Goal: Information Seeking & Learning: Learn about a topic

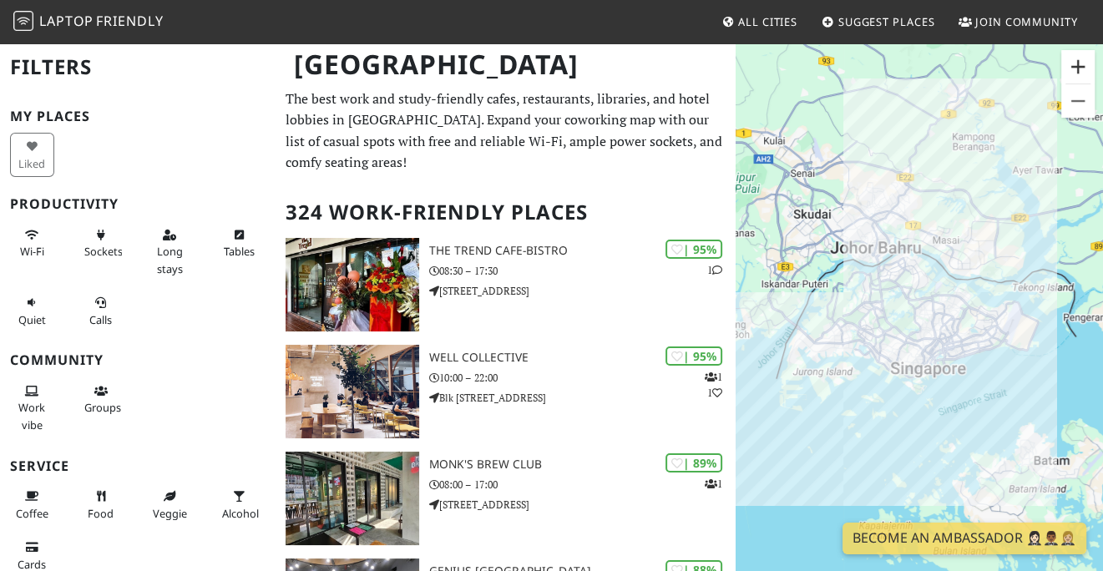
click at [1073, 70] on button "Zoom in" at bounding box center [1077, 66] width 33 height 33
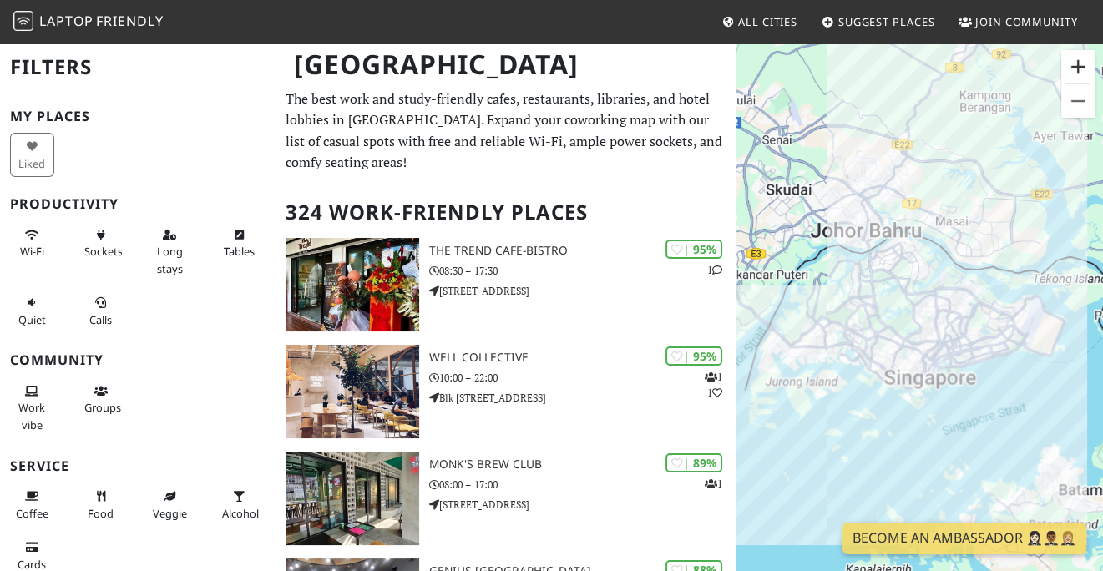
click at [1073, 70] on button "Zoom in" at bounding box center [1077, 66] width 33 height 33
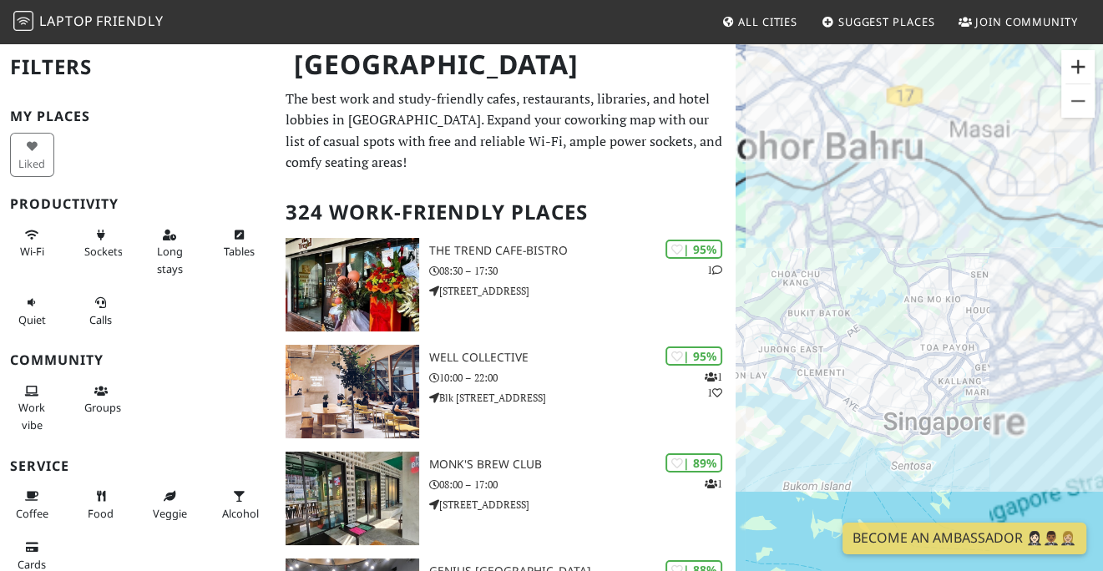
click at [1073, 70] on button "Zoom in" at bounding box center [1077, 66] width 33 height 33
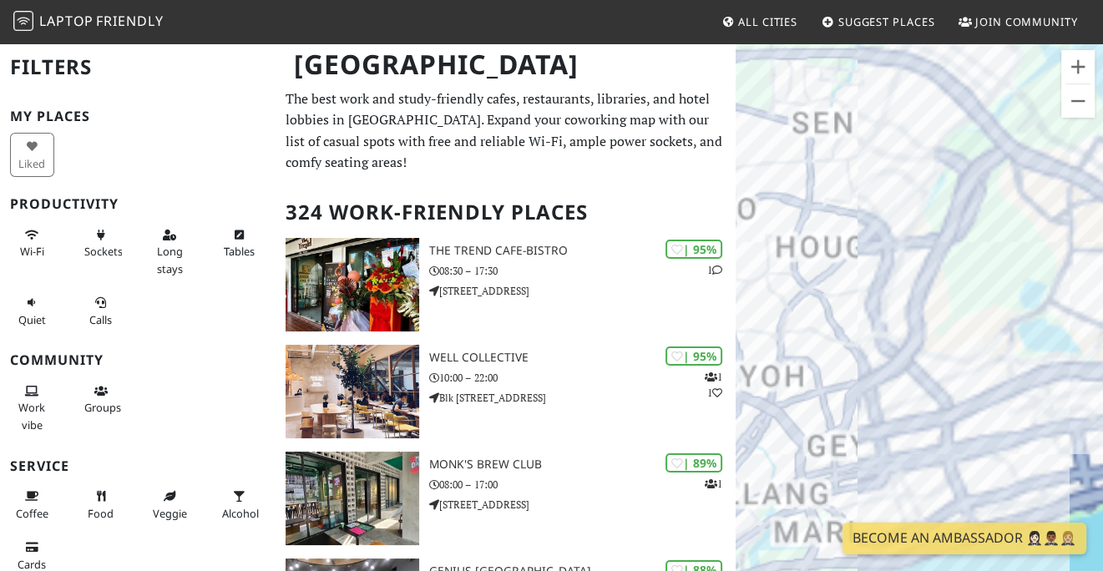
drag, startPoint x: 1012, startPoint y: 244, endPoint x: 690, endPoint y: 224, distance: 323.0
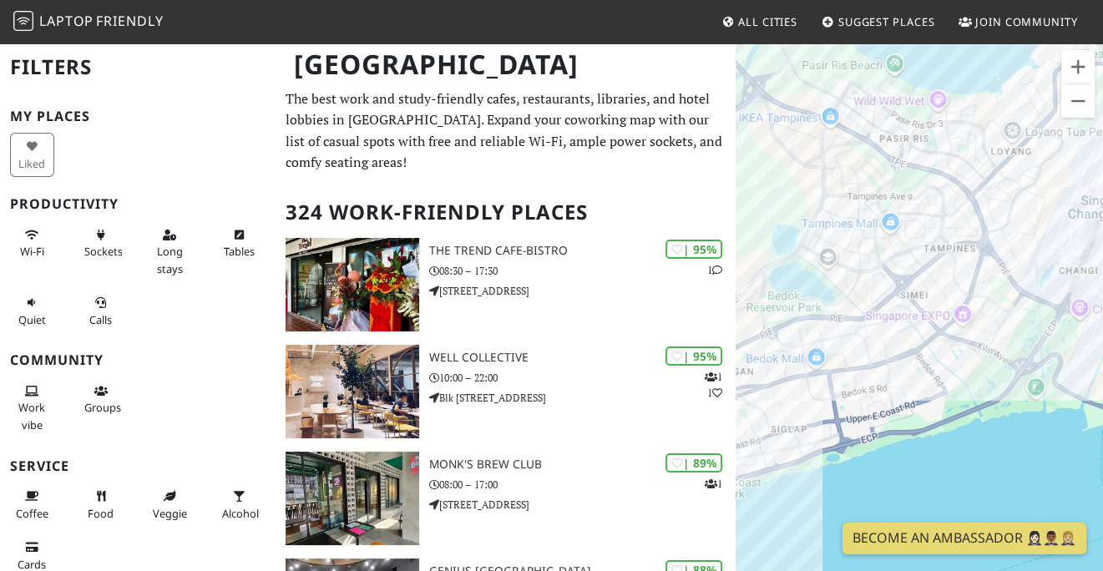
drag, startPoint x: 987, startPoint y: 303, endPoint x: 782, endPoint y: 256, distance: 210.1
click at [782, 256] on div "To navigate, press the arrow keys." at bounding box center [919, 327] width 367 height 571
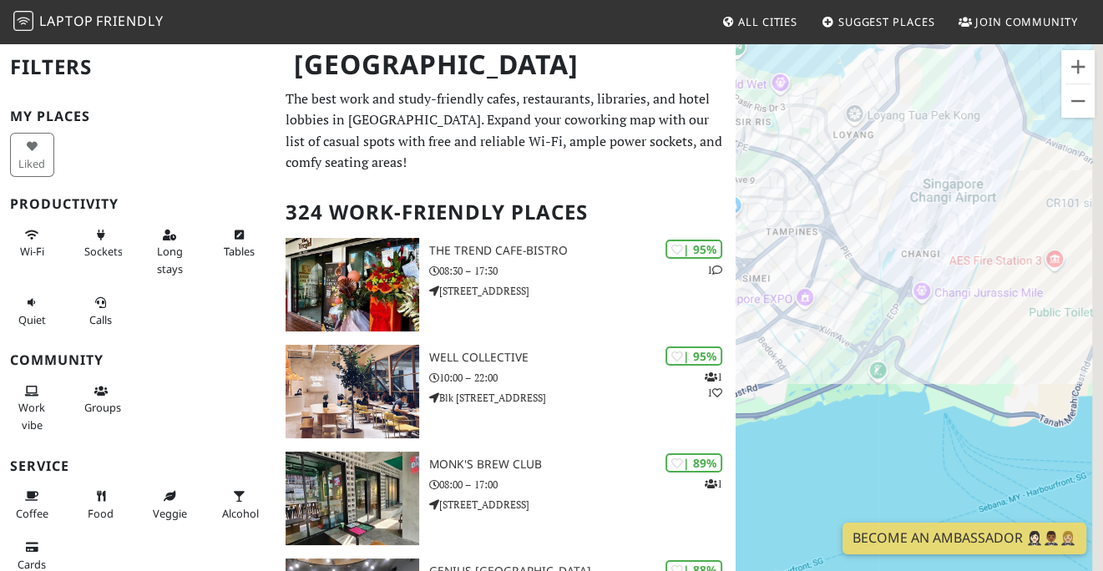
drag, startPoint x: 1016, startPoint y: 281, endPoint x: 835, endPoint y: 266, distance: 181.9
click at [836, 266] on div "To navigate, press the arrow keys." at bounding box center [919, 327] width 367 height 571
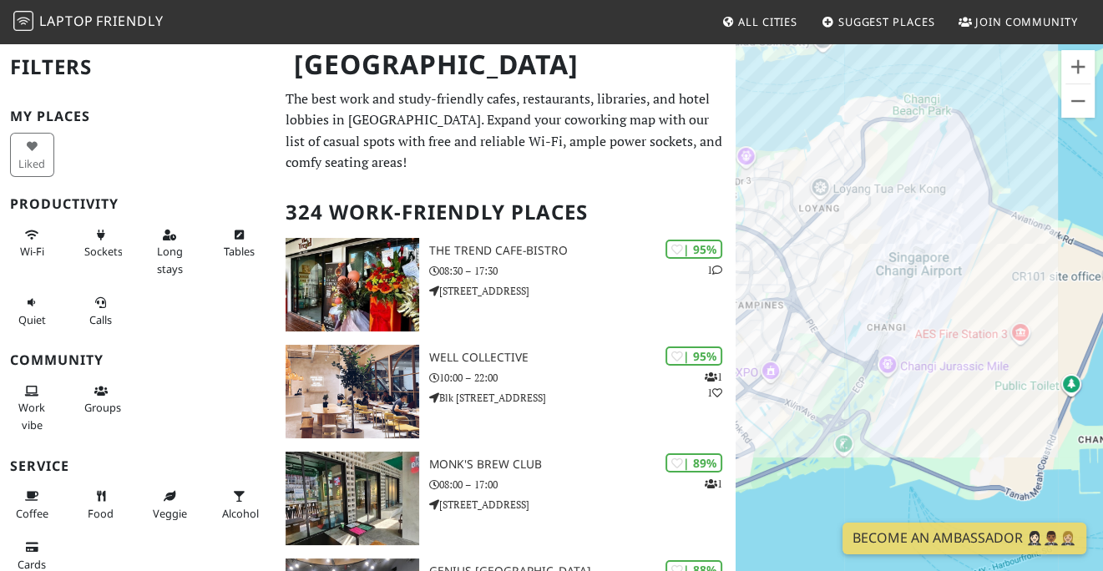
drag, startPoint x: 994, startPoint y: 321, endPoint x: 989, endPoint y: 402, distance: 81.2
click at [989, 402] on div "To navigate, press the arrow keys." at bounding box center [919, 327] width 367 height 571
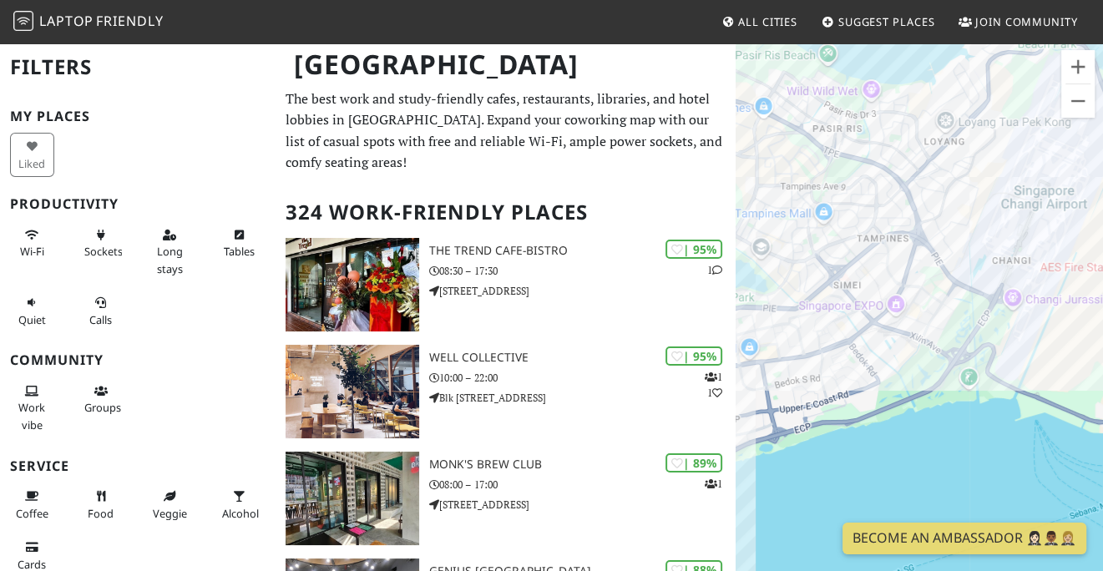
drag, startPoint x: 963, startPoint y: 324, endPoint x: 1087, endPoint y: 251, distance: 144.1
click at [1087, 251] on div "To navigate, press the arrow keys." at bounding box center [919, 327] width 367 height 571
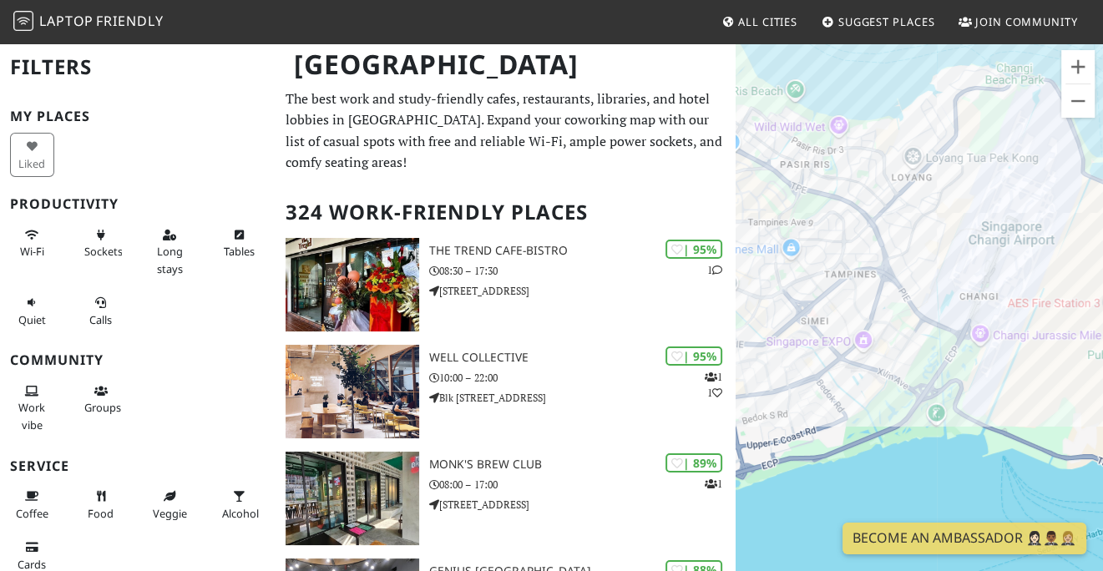
drag, startPoint x: 1049, startPoint y: 263, endPoint x: 1015, endPoint y: 298, distance: 48.4
click at [1015, 298] on div "To navigate, press the arrow keys." at bounding box center [919, 327] width 367 height 571
